Goal: Task Accomplishment & Management: Use online tool/utility

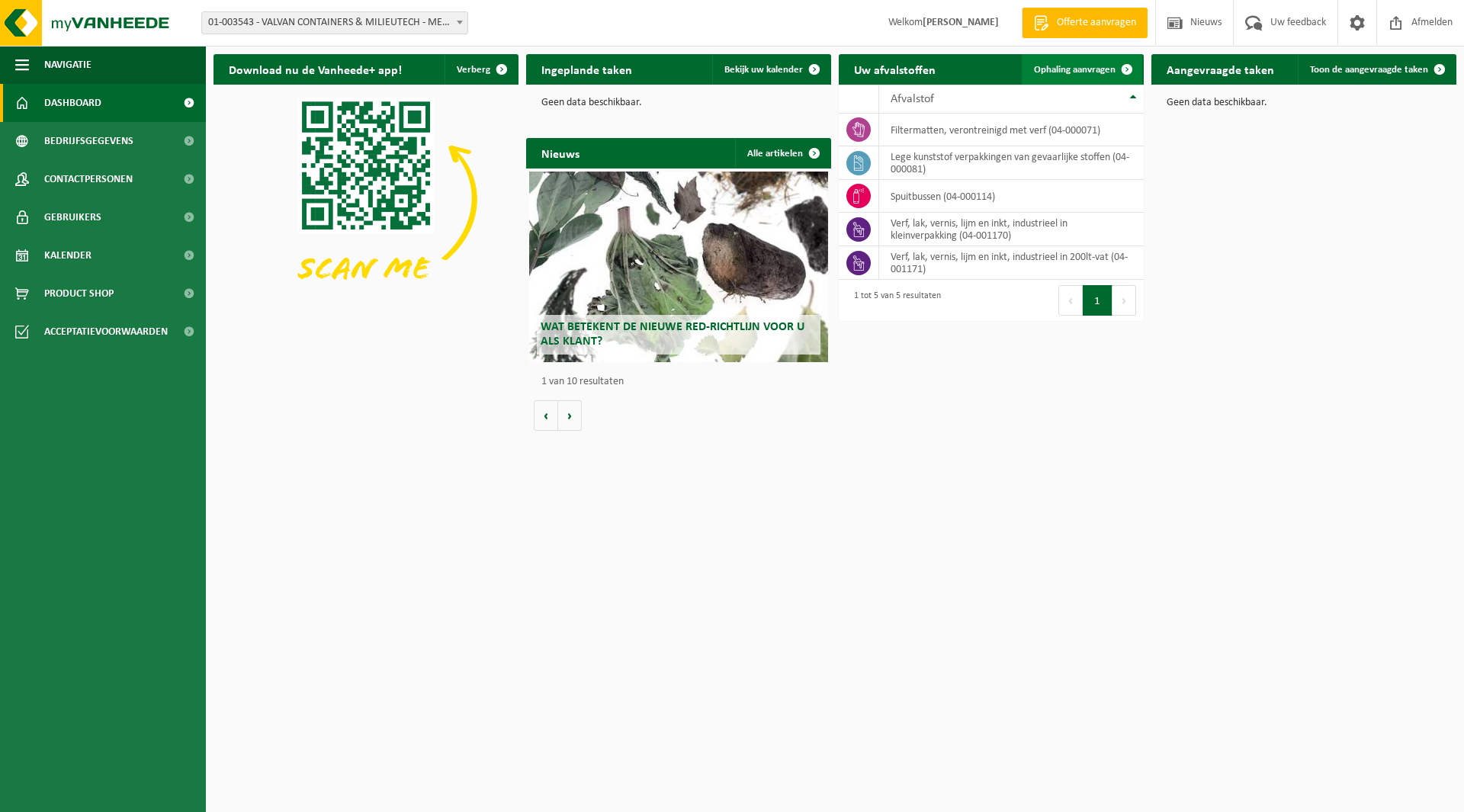
click at [1049, 69] on span "Ophaling aanvragen" at bounding box center [1075, 69] width 82 height 10
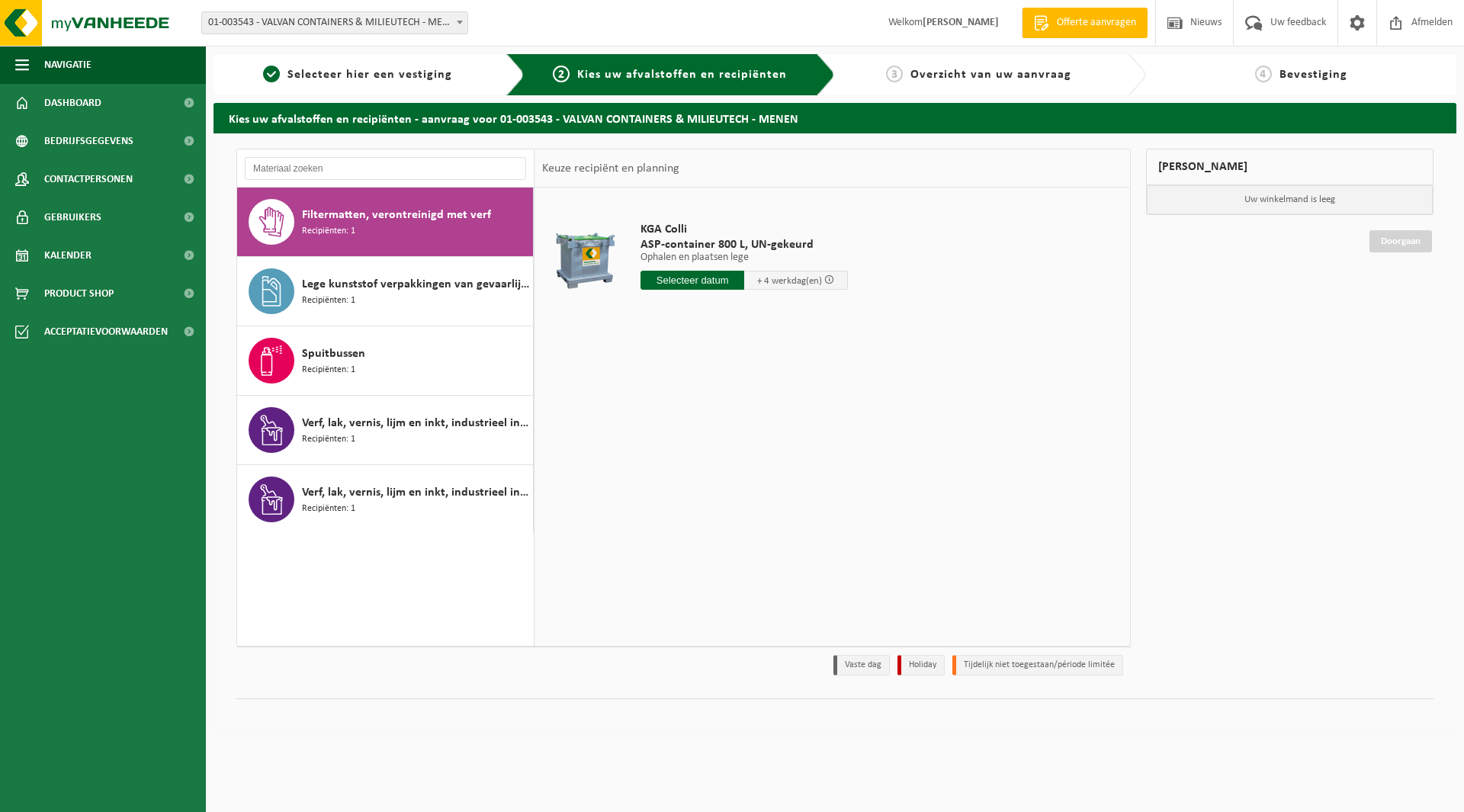
click at [712, 281] on input "text" at bounding box center [692, 280] width 104 height 19
click at [688, 463] on div "26" at bounding box center [681, 464] width 27 height 24
type input "Van 2025-08-26"
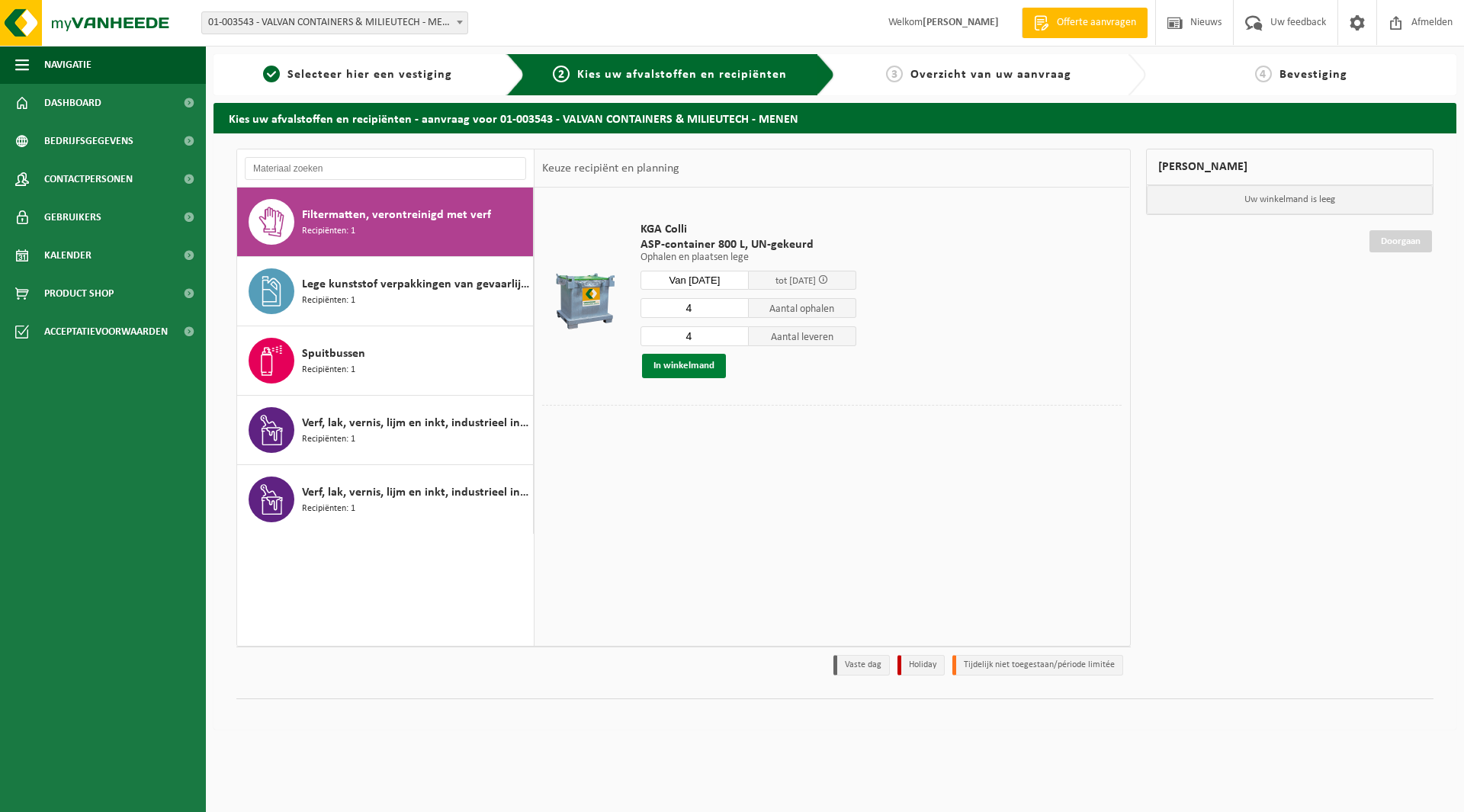
click at [697, 366] on button "In winkelmand" at bounding box center [684, 366] width 84 height 24
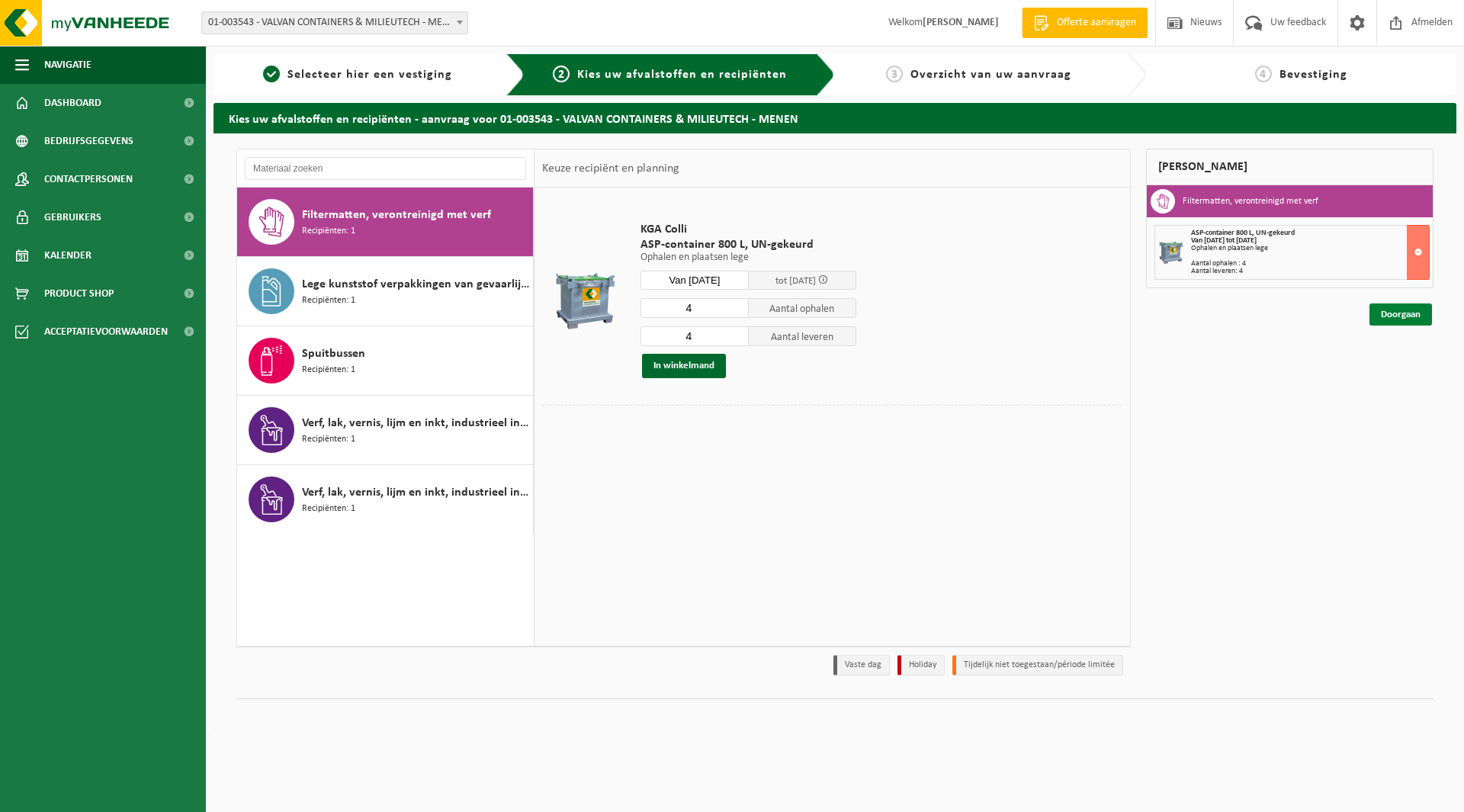
click at [1407, 316] on link "Doorgaan" at bounding box center [1400, 314] width 63 height 22
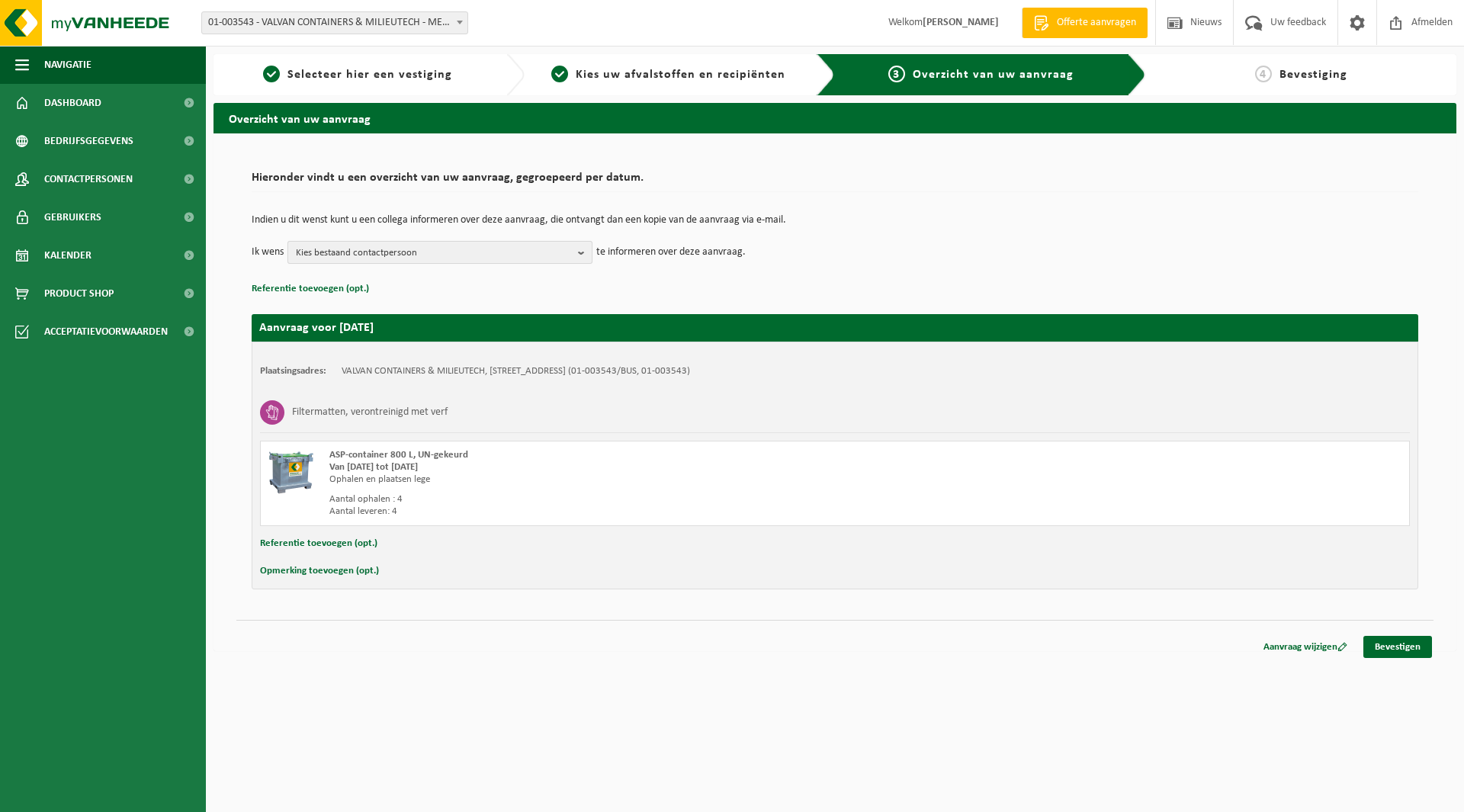
click at [423, 257] on span "Kies bestaand contactpersoon" at bounding box center [433, 253] width 276 height 23
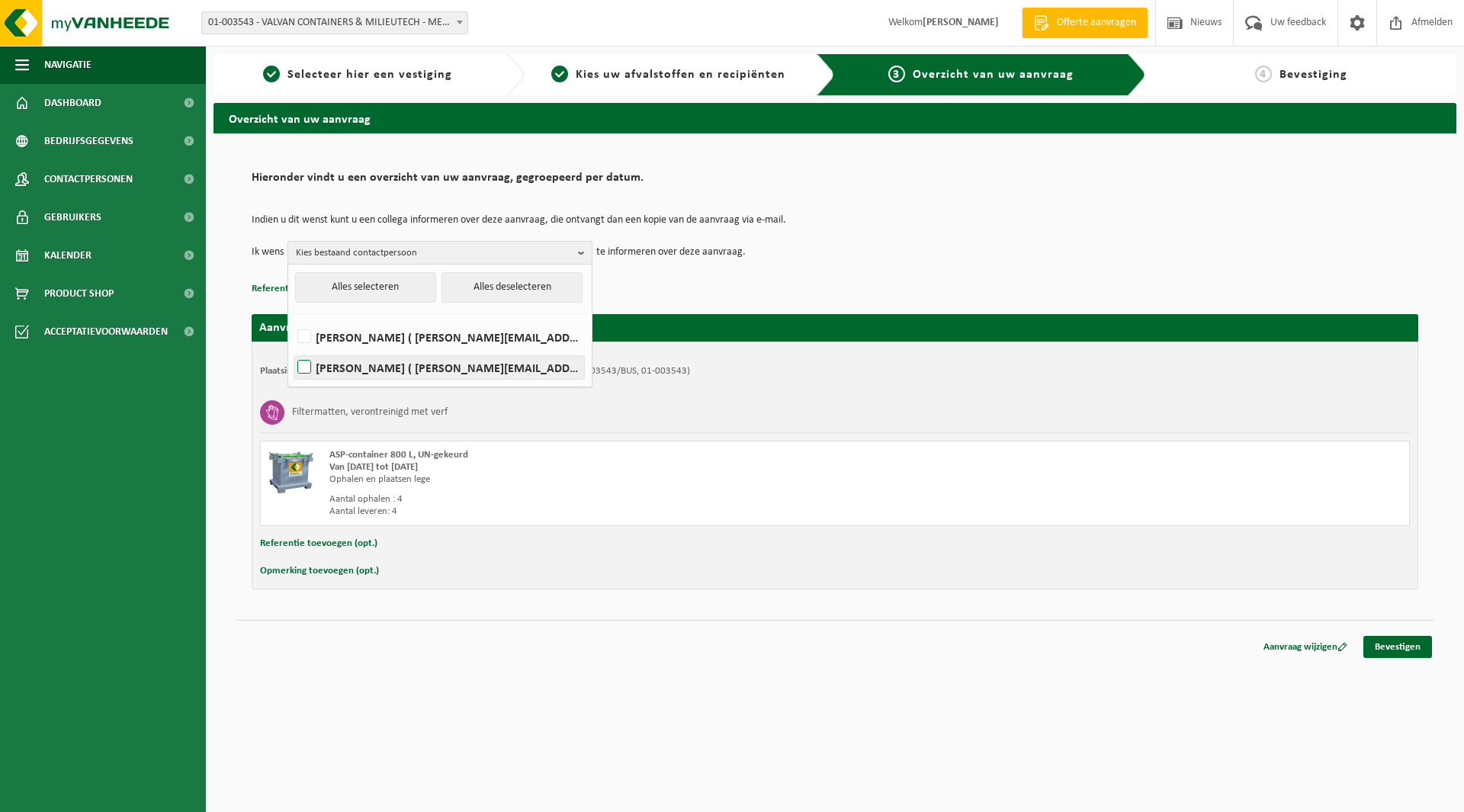
click at [304, 367] on label "[PERSON_NAME] ( [PERSON_NAME][EMAIL_ADDRESS][DOMAIN_NAME] )" at bounding box center [439, 367] width 290 height 23
click at [292, 348] on input "LINDSAY VERSCHOREN ( lindsay.verschoren@valvan-containers.com )" at bounding box center [291, 348] width 1 height 1
checkbox input "true"
click at [1406, 646] on link "Bevestigen" at bounding box center [1397, 646] width 69 height 22
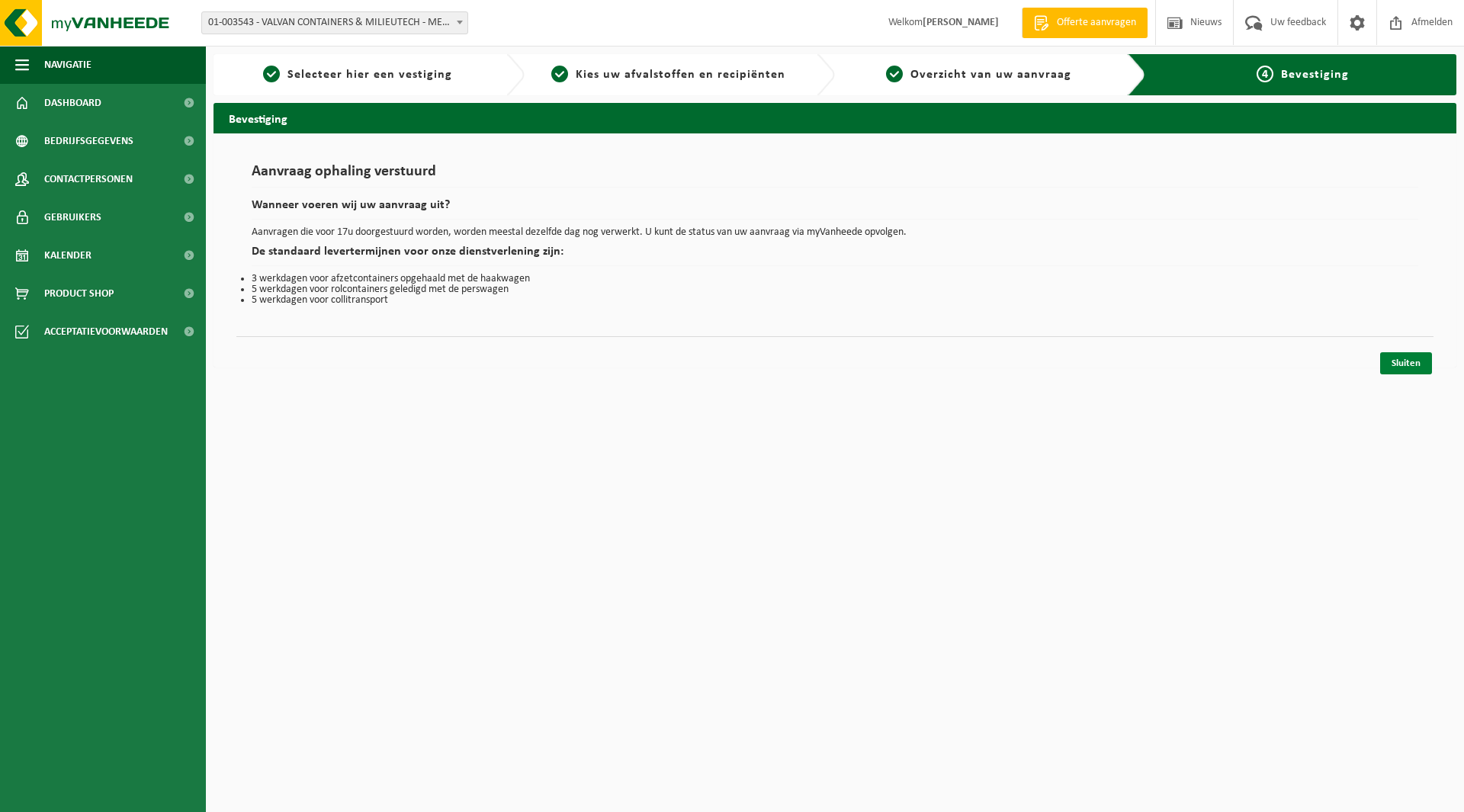
click at [1421, 357] on link "Sluiten" at bounding box center [1406, 363] width 52 height 22
